Goal: Complete application form

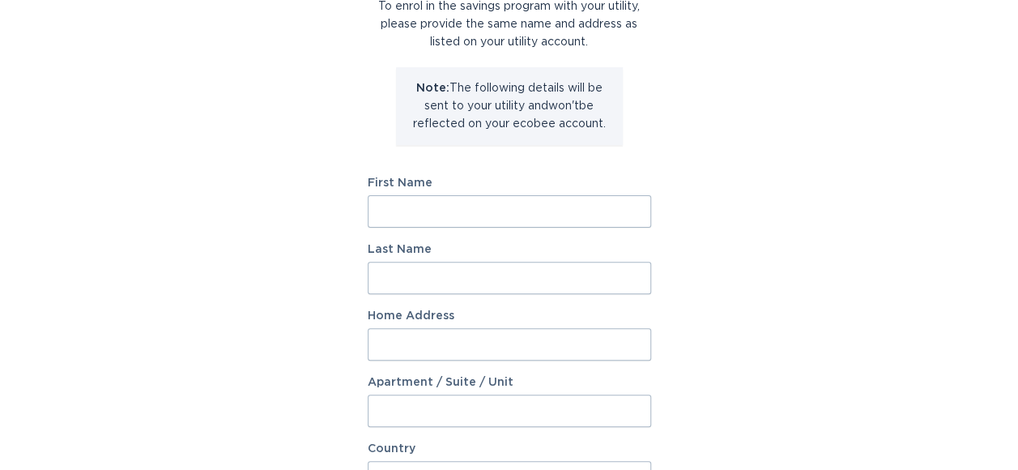
scroll to position [156, 0]
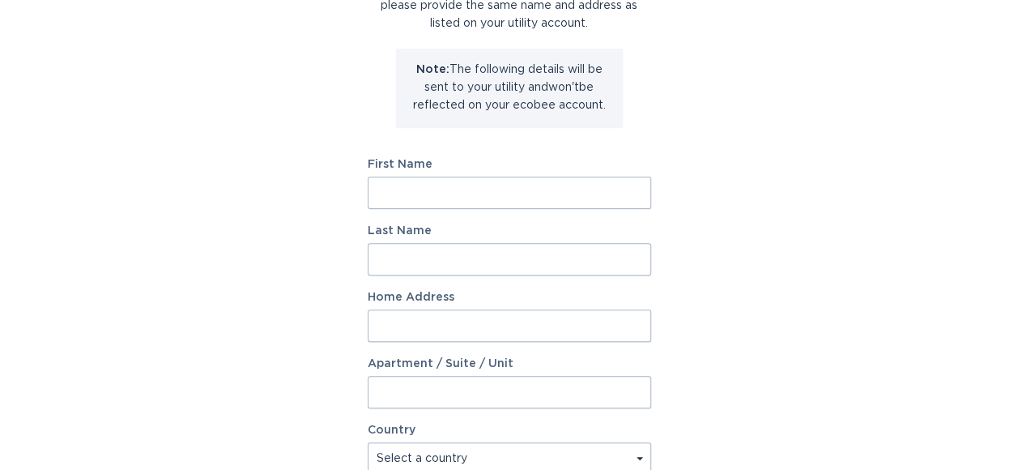
click at [501, 191] on input "First Name" at bounding box center [510, 193] width 284 height 32
type input "Bert"
type input "Gottko"
type input "1077Archway Drive"
select select "US"
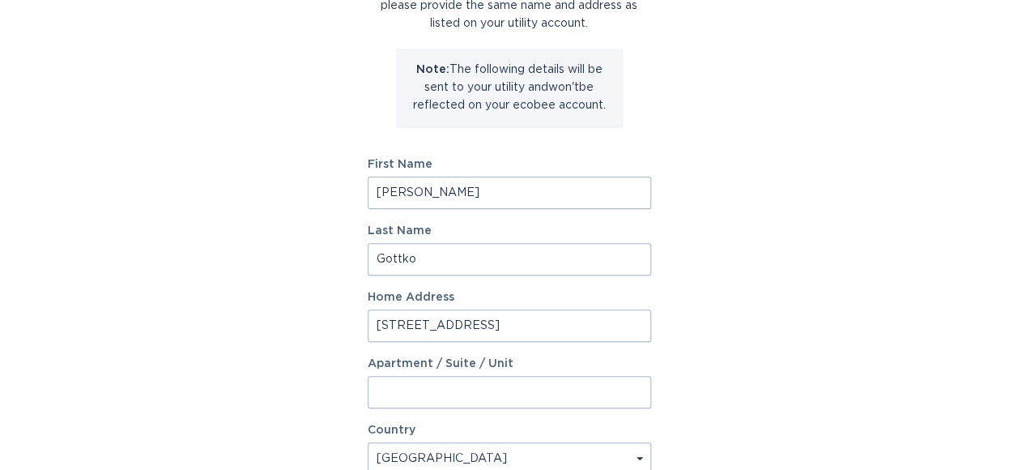
type input "Spring Hill"
type input "34608"
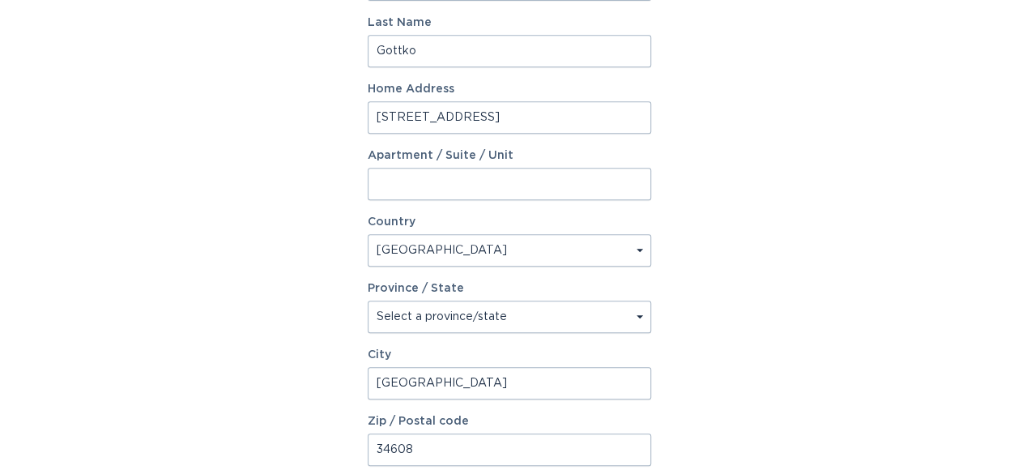
scroll to position [366, 0]
click at [639, 314] on select "Select a province/state Alabama Alaska American Samoa Arizona Arkansas Californ…" at bounding box center [510, 315] width 284 height 32
select select "FL"
click at [368, 299] on select "Select a province/state Alabama Alaska American Samoa Arizona Arkansas Californ…" at bounding box center [510, 315] width 284 height 32
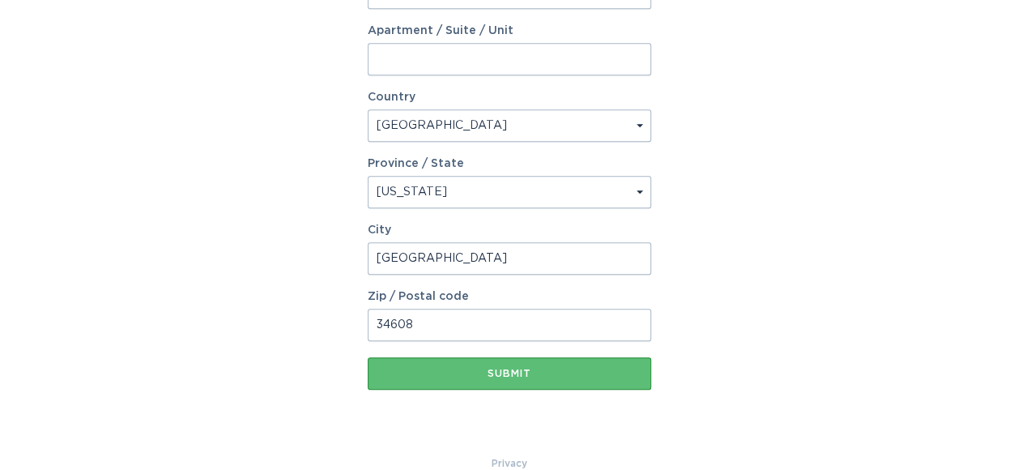
scroll to position [516, 0]
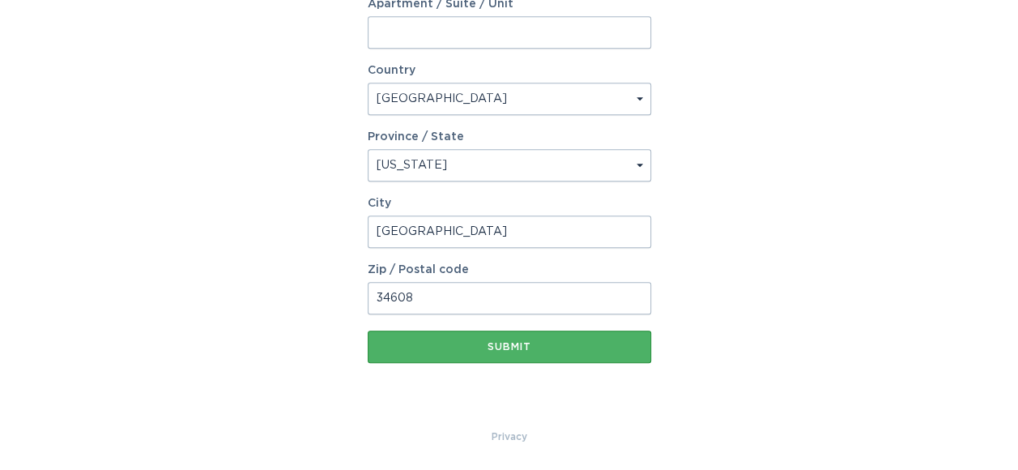
click at [531, 344] on div "Submit" at bounding box center [509, 347] width 267 height 10
